Goal: Task Accomplishment & Management: Complete application form

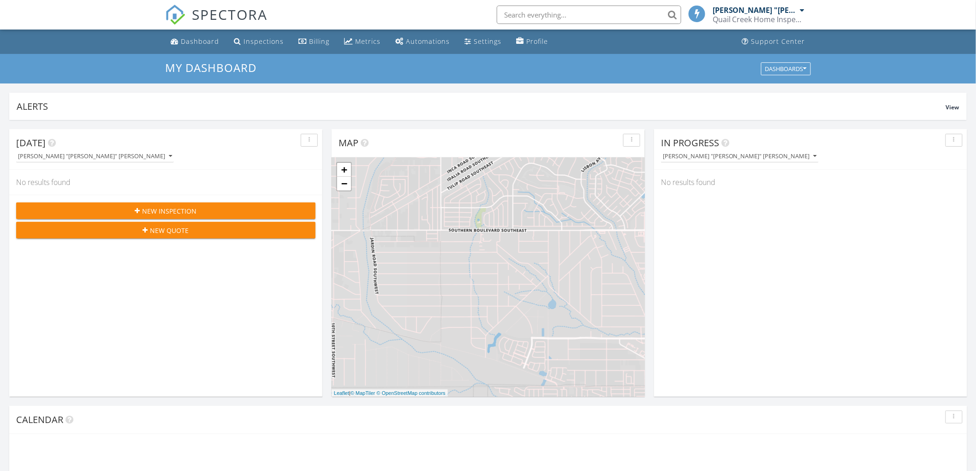
scroll to position [5, 5]
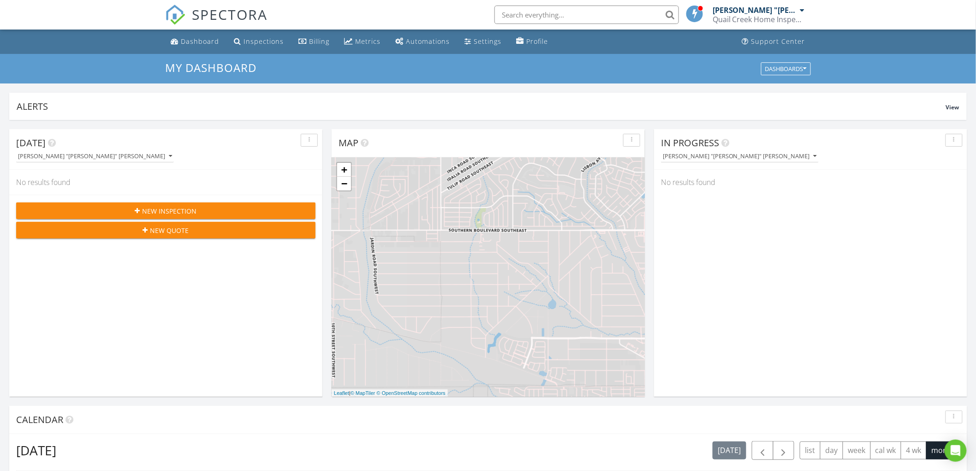
click at [224, 210] on div "New Inspection" at bounding box center [166, 211] width 285 height 10
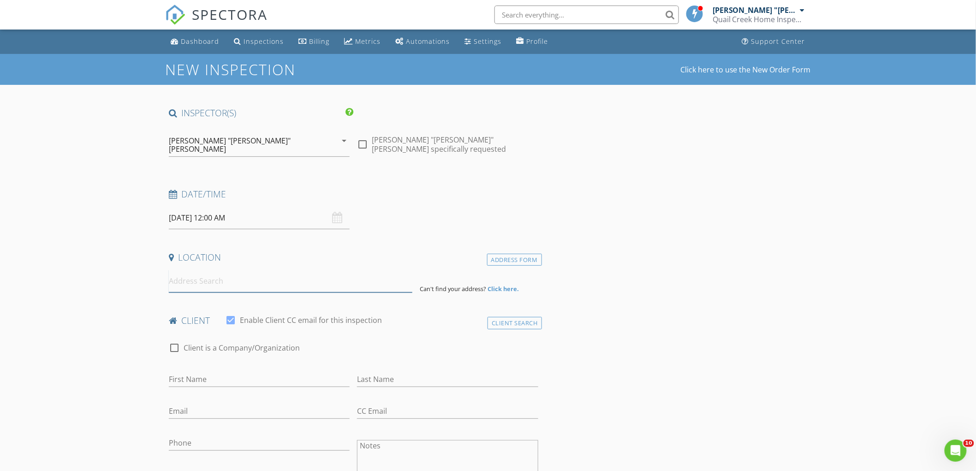
click at [186, 277] on input at bounding box center [291, 281] width 244 height 23
click at [496, 285] on strong "Click here." at bounding box center [503, 289] width 31 height 8
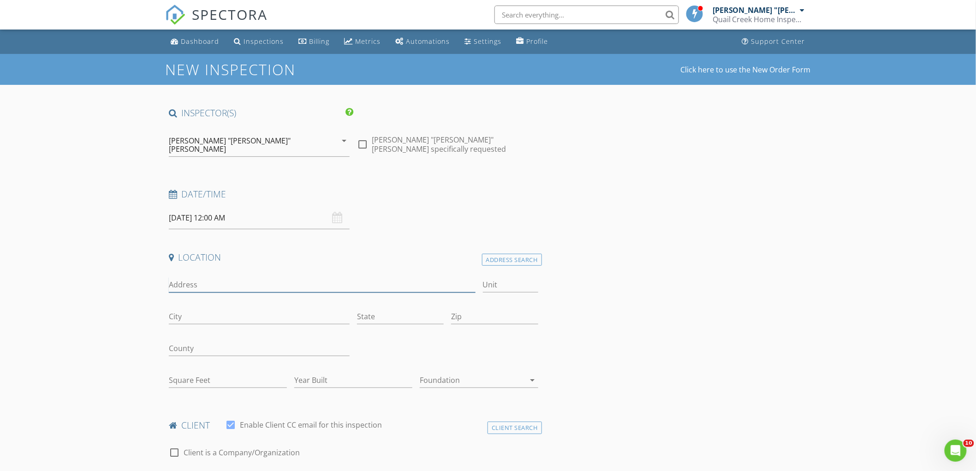
click at [335, 281] on input "Address" at bounding box center [322, 284] width 307 height 15
type input "615 vermilion ct"
click at [214, 373] on input "Square Feet" at bounding box center [228, 380] width 118 height 15
type input "2109"
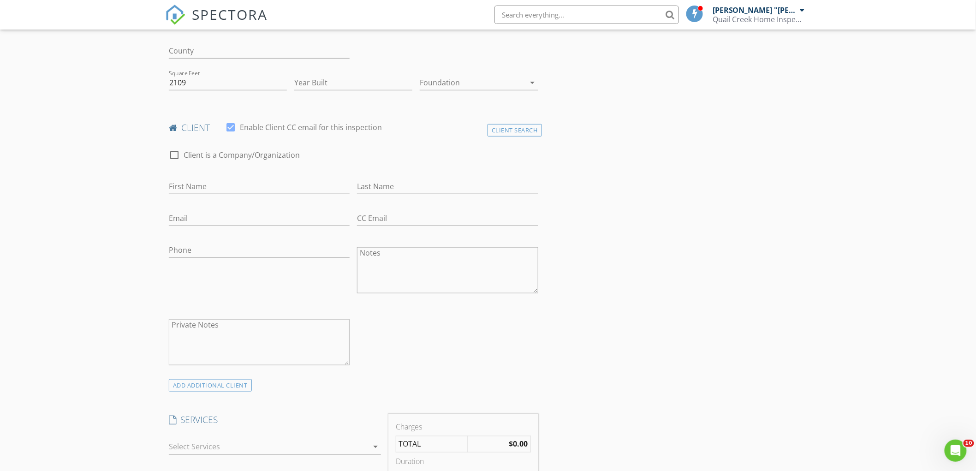
scroll to position [461, 0]
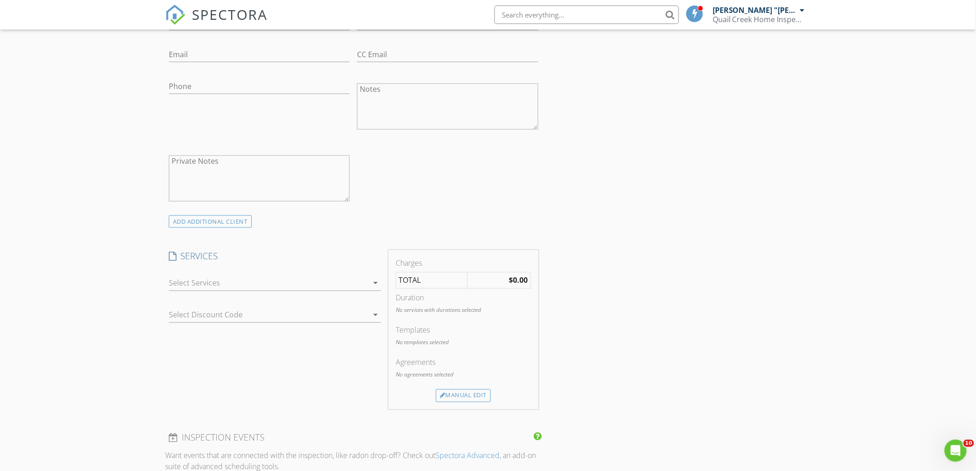
click at [366, 276] on div at bounding box center [268, 283] width 199 height 15
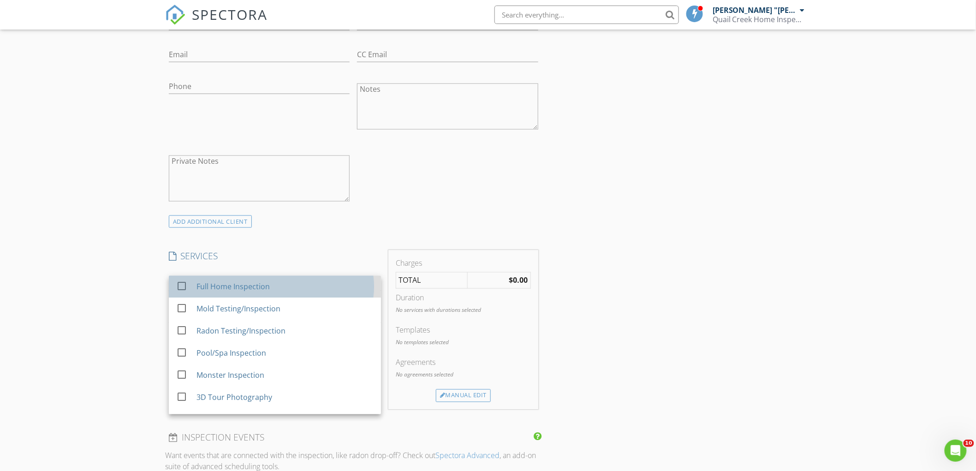
click at [287, 279] on div "Full Home Inspection" at bounding box center [285, 287] width 177 height 18
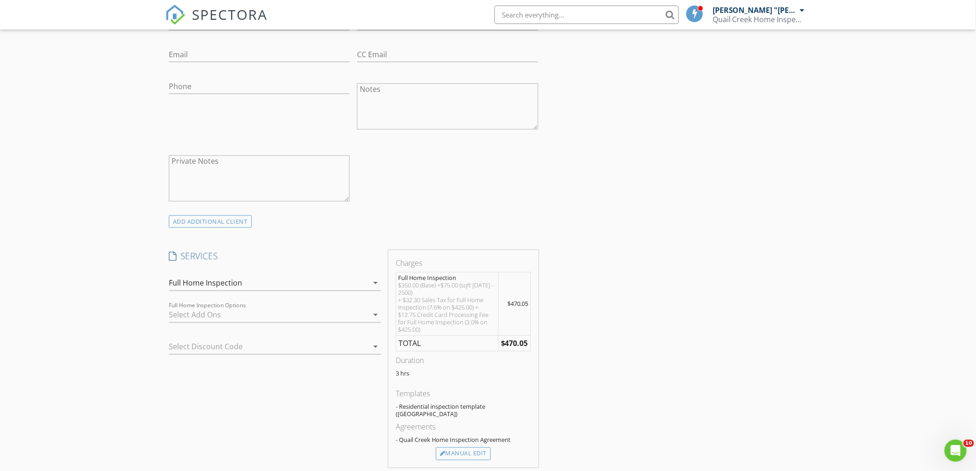
click at [359, 341] on div at bounding box center [362, 346] width 11 height 11
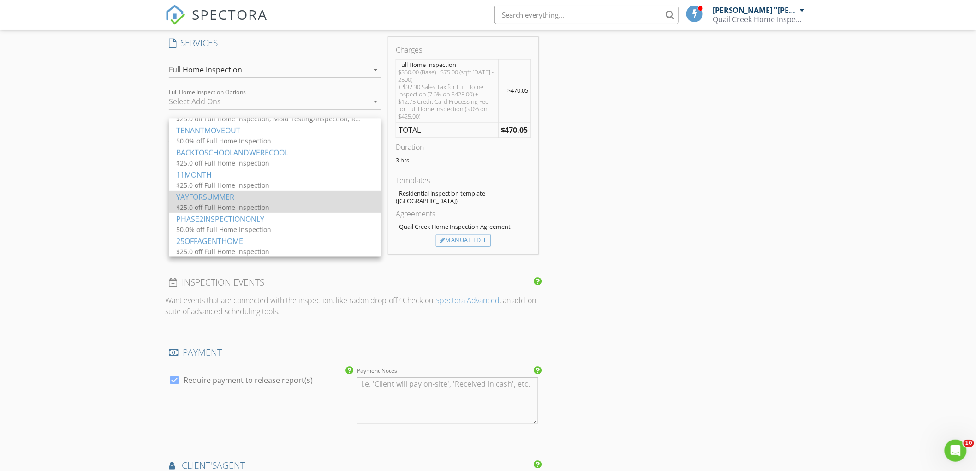
scroll to position [820, 0]
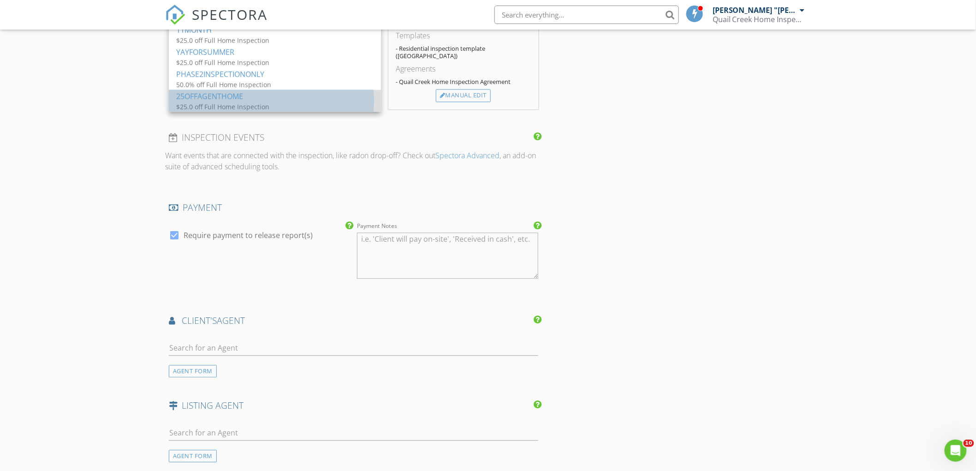
click at [201, 95] on div "25OFFAGENTHOME" at bounding box center [275, 95] width 198 height 11
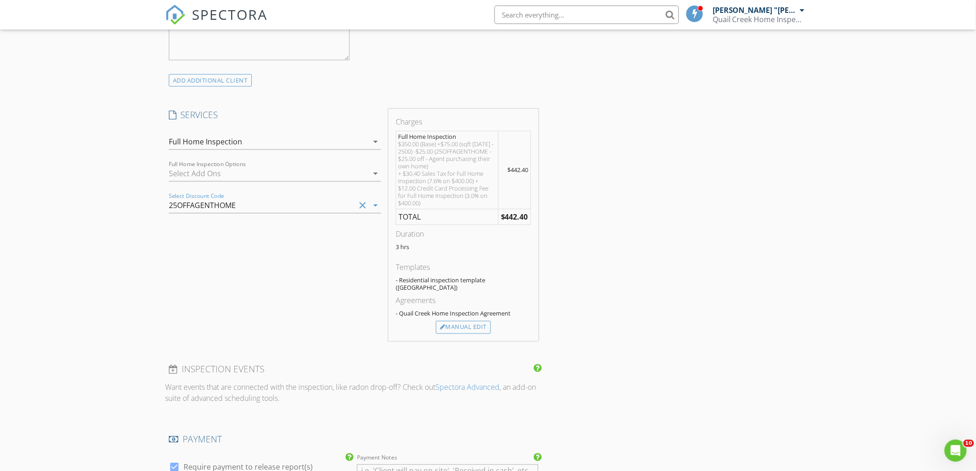
scroll to position [564, 0]
